Goal: Task Accomplishment & Management: Use online tool/utility

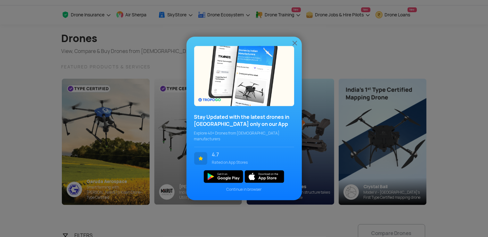
scroll to position [21, 0]
click at [294, 44] on img at bounding box center [295, 43] width 8 height 8
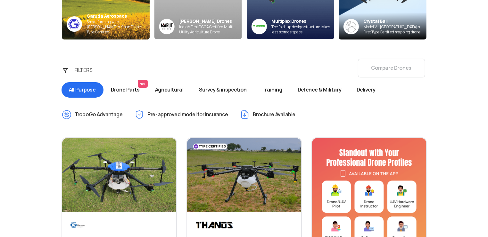
scroll to position [186, 0]
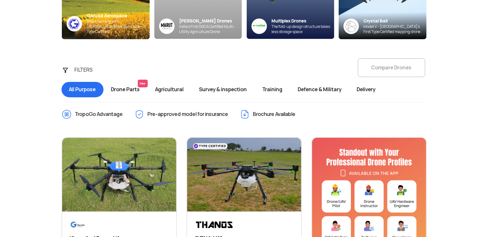
click at [236, 94] on span "Survey & inspection" at bounding box center [223, 89] width 63 height 15
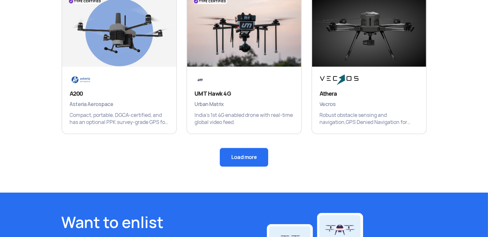
scroll to position [482, 0]
click at [249, 150] on button "Load more" at bounding box center [244, 157] width 48 height 19
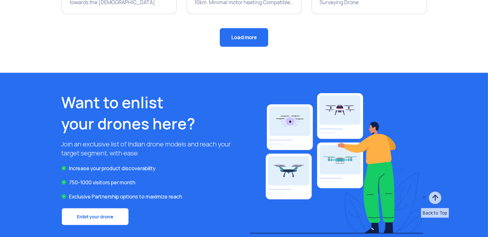
scroll to position [907, 0]
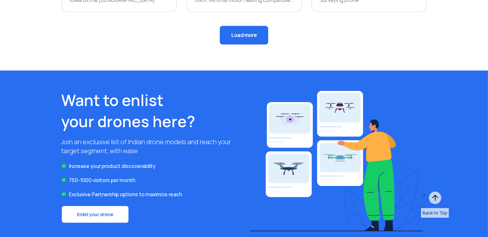
click at [251, 41] on button "Load more" at bounding box center [244, 35] width 48 height 19
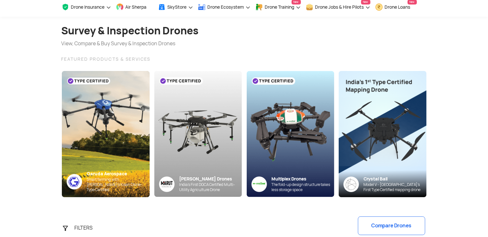
scroll to position [0, 0]
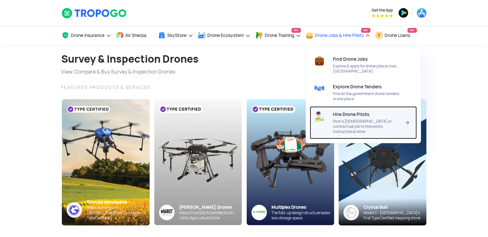
click at [362, 119] on span "Post a [DEMOGRAPHIC_DATA] or contractual job to hire pilots, instructors & more" at bounding box center [367, 126] width 68 height 15
